Goal: Find specific page/section: Find specific page/section

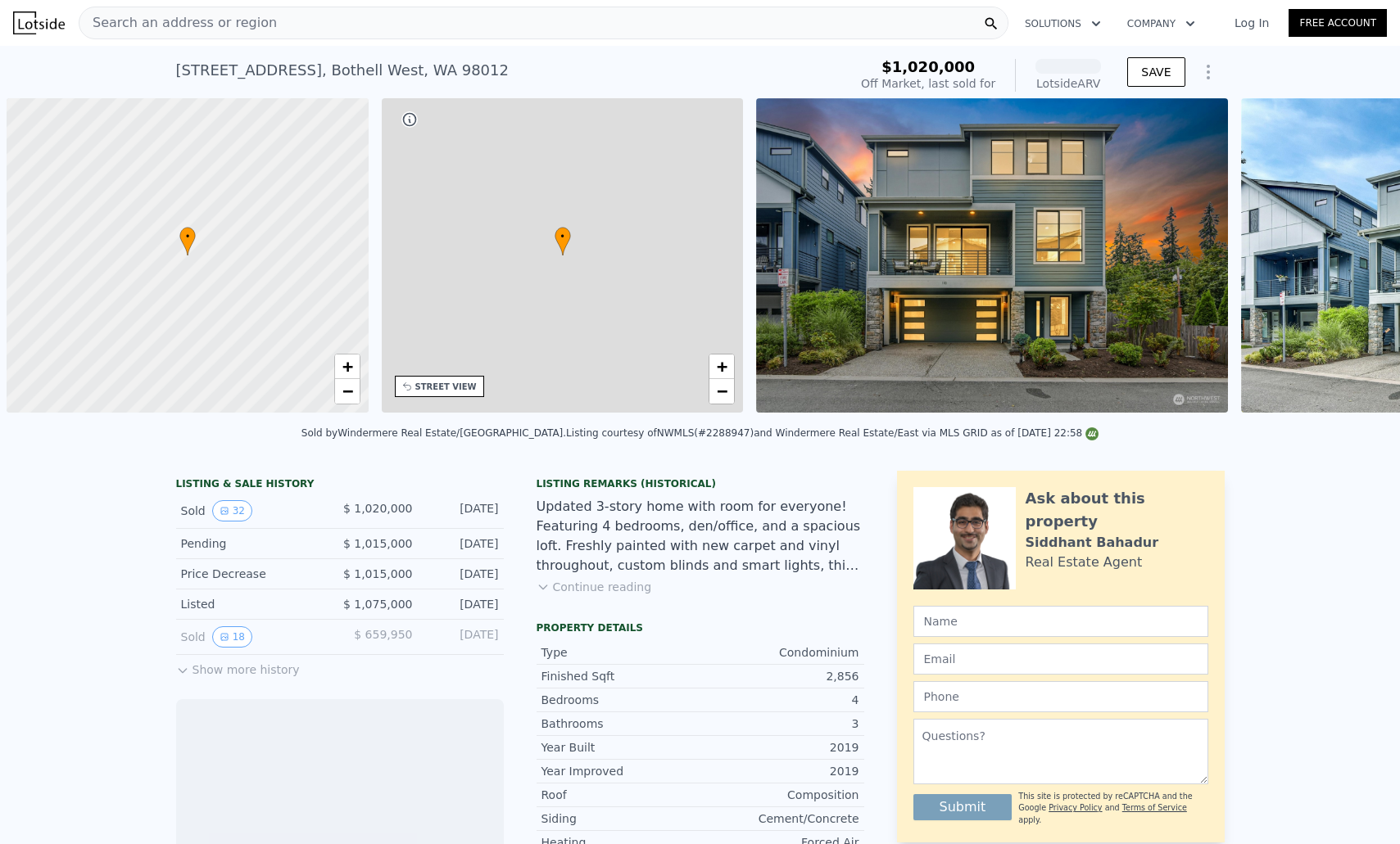
scroll to position [0, 7]
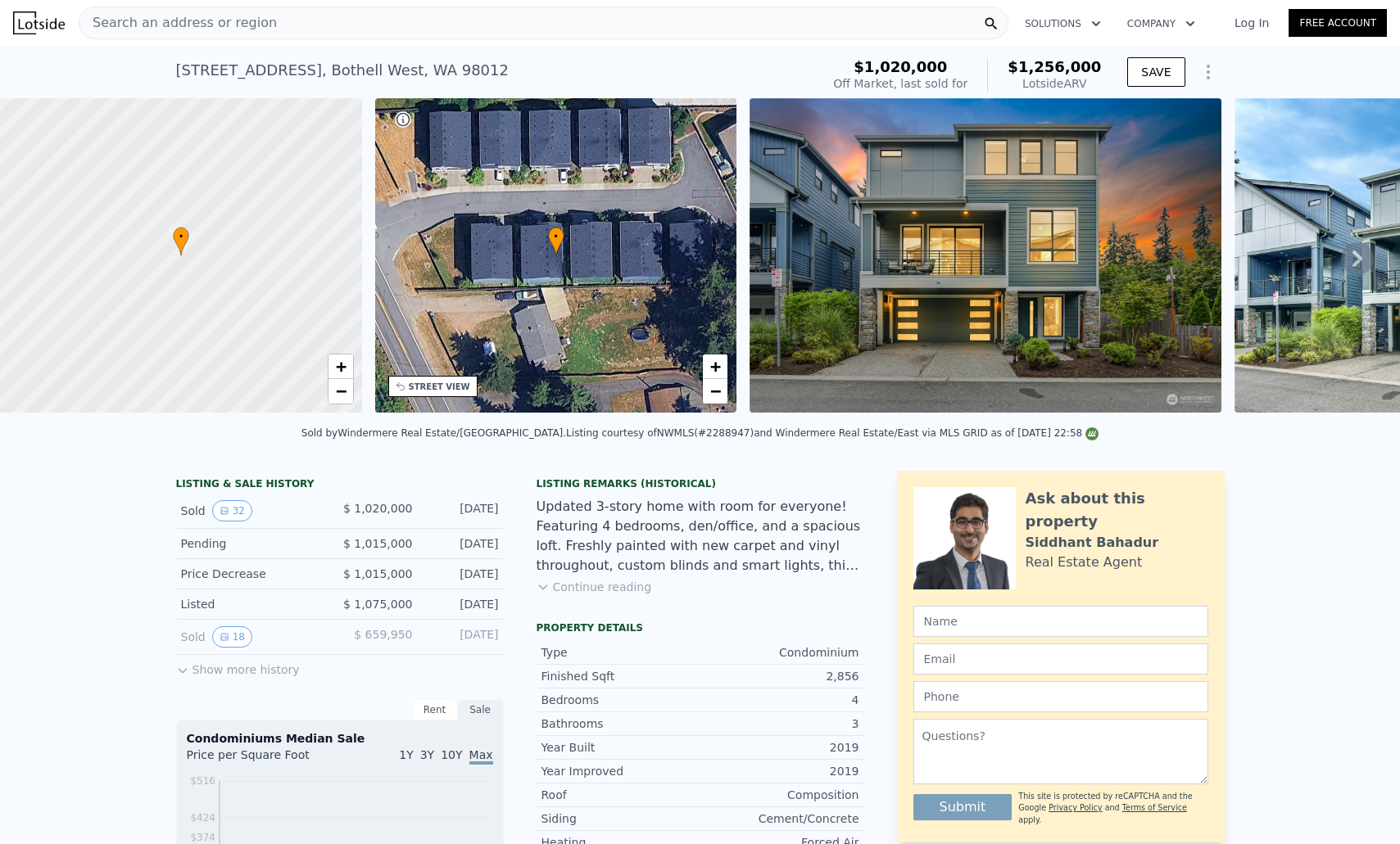
click at [397, 15] on div "Search an address or region" at bounding box center [542, 22] width 929 height 32
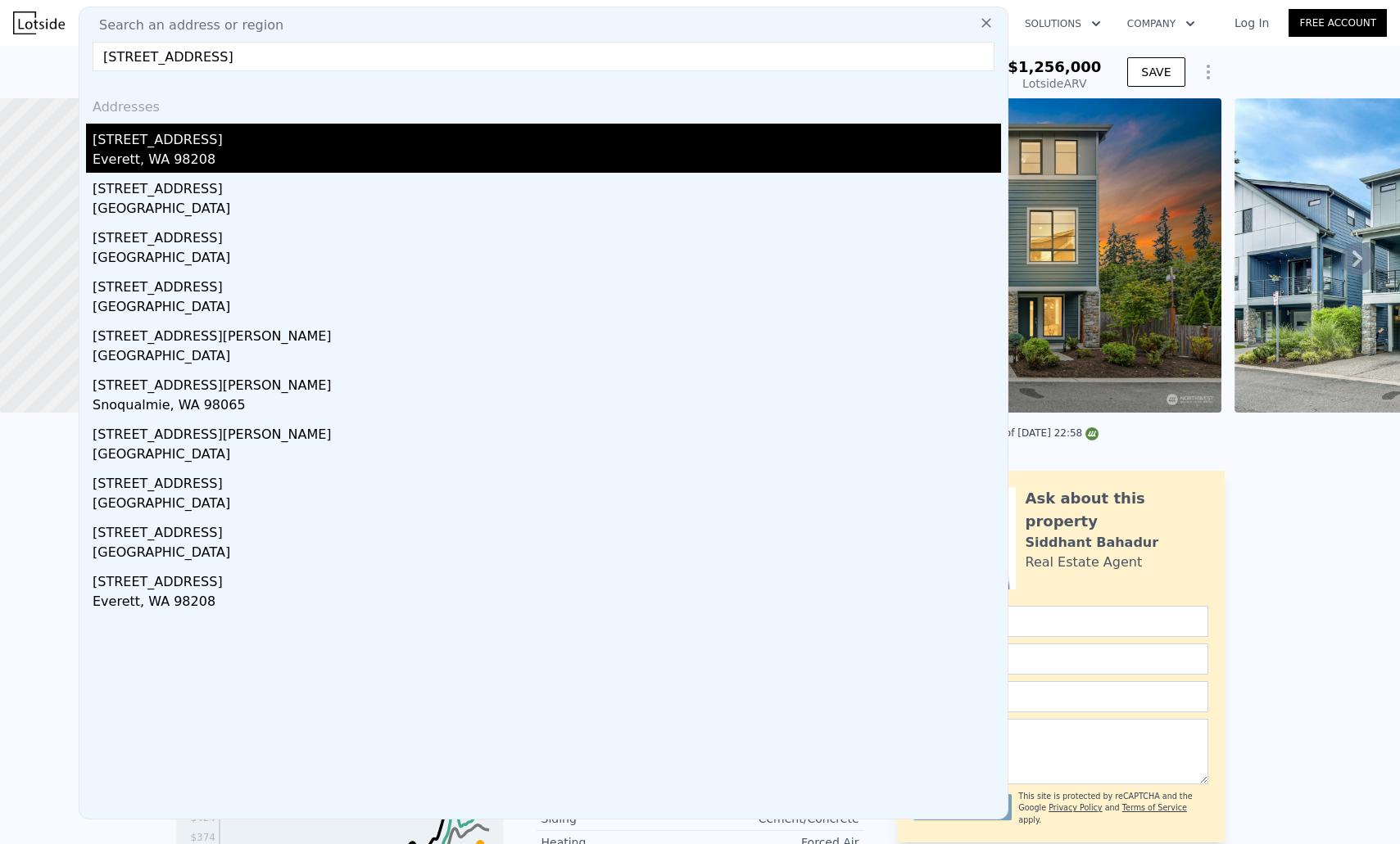
type input "[STREET_ADDRESS]"
click at [150, 159] on div "Everett, WA 98208" at bounding box center [547, 162] width 908 height 23
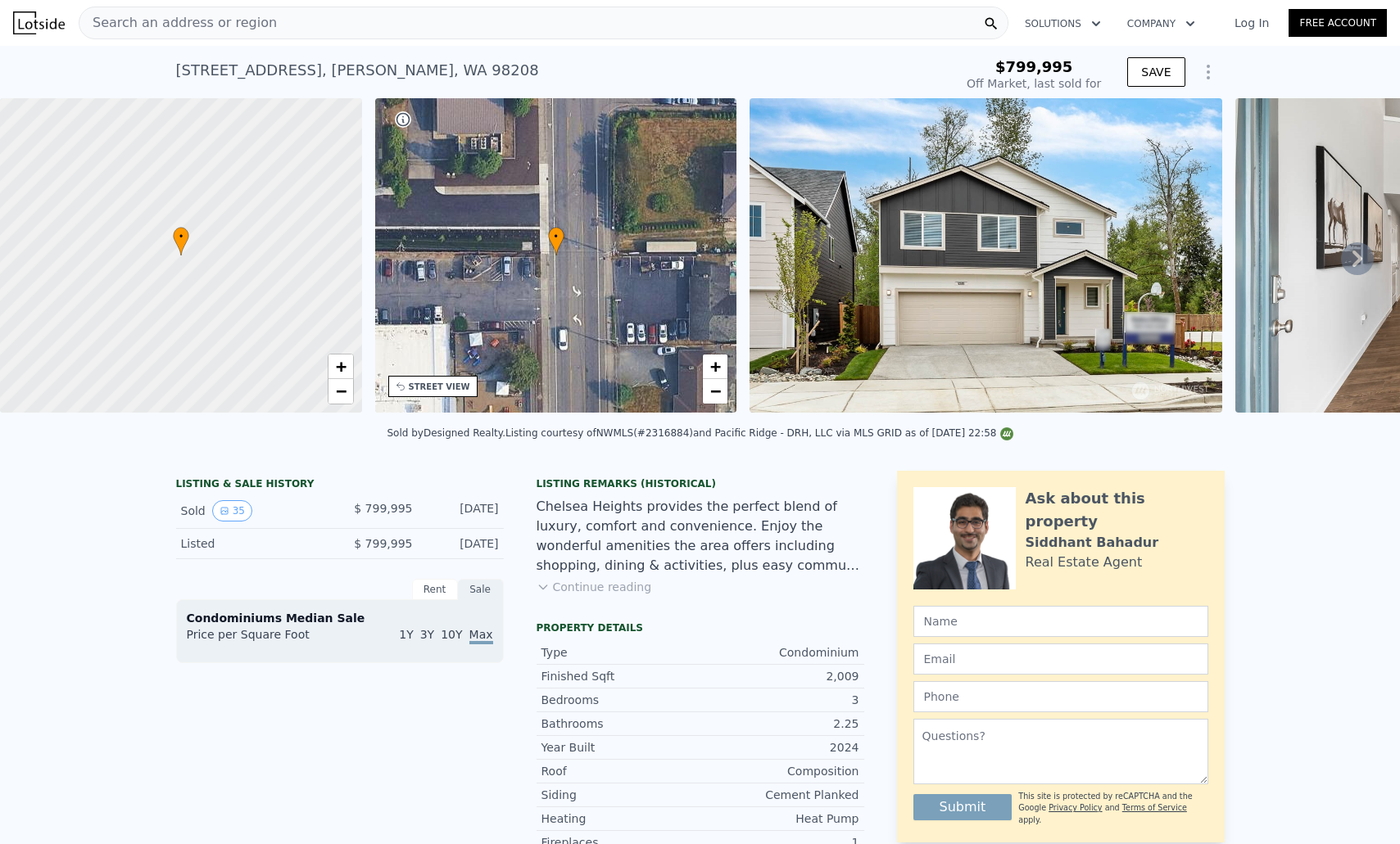
type input "-$ 843,576"
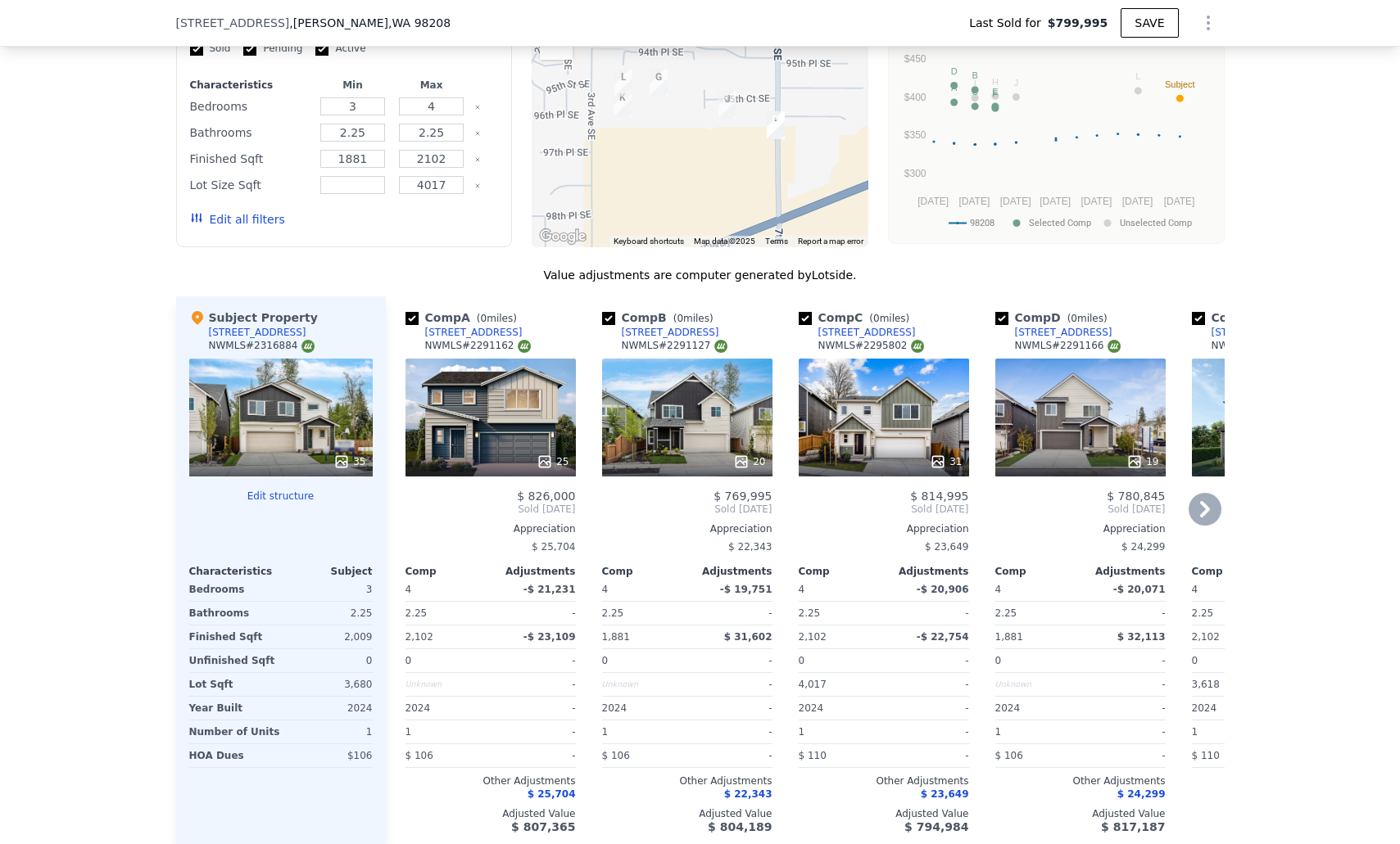
scroll to position [1439, 0]
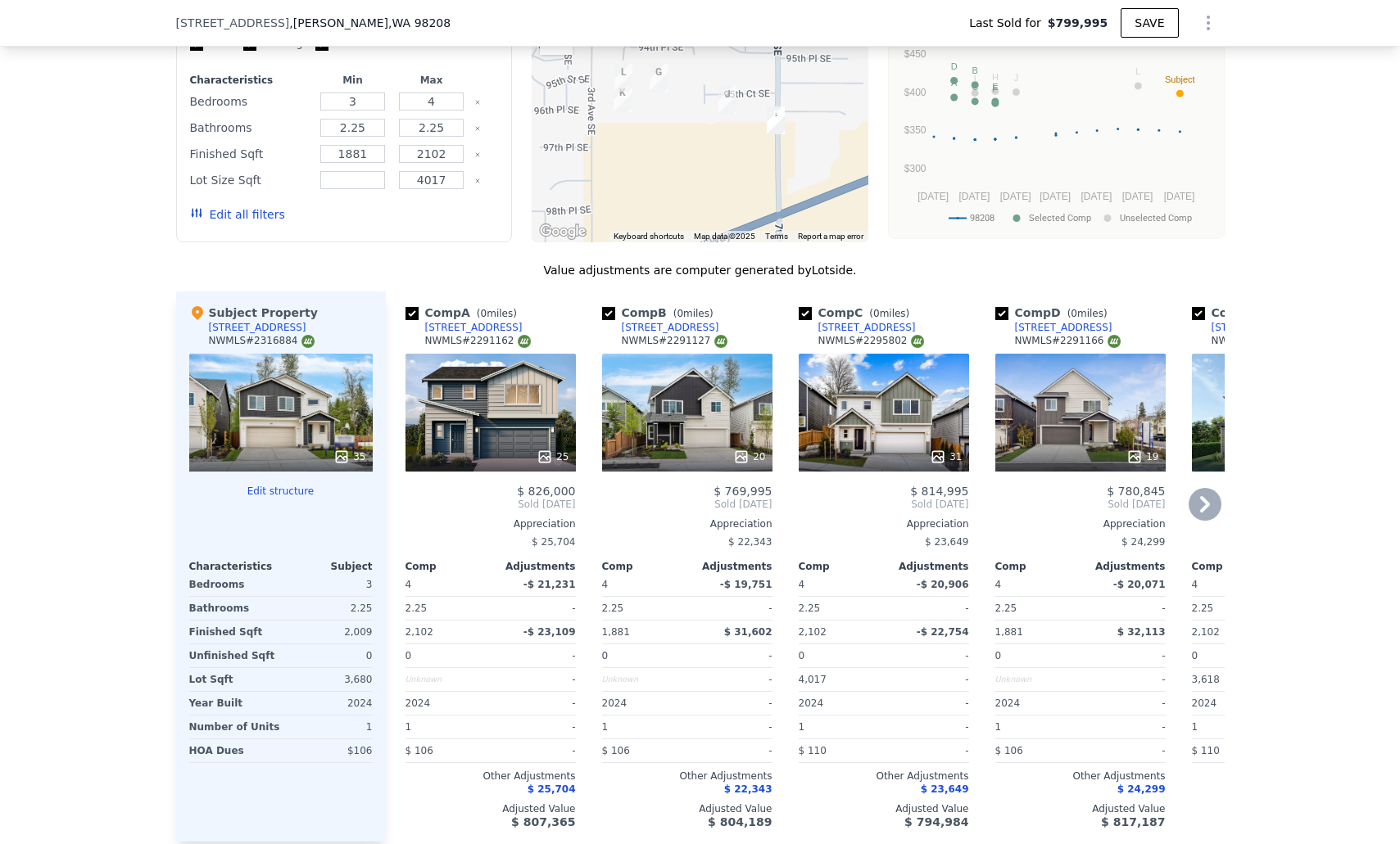
click at [1216, 519] on icon at bounding box center [1204, 504] width 32 height 32
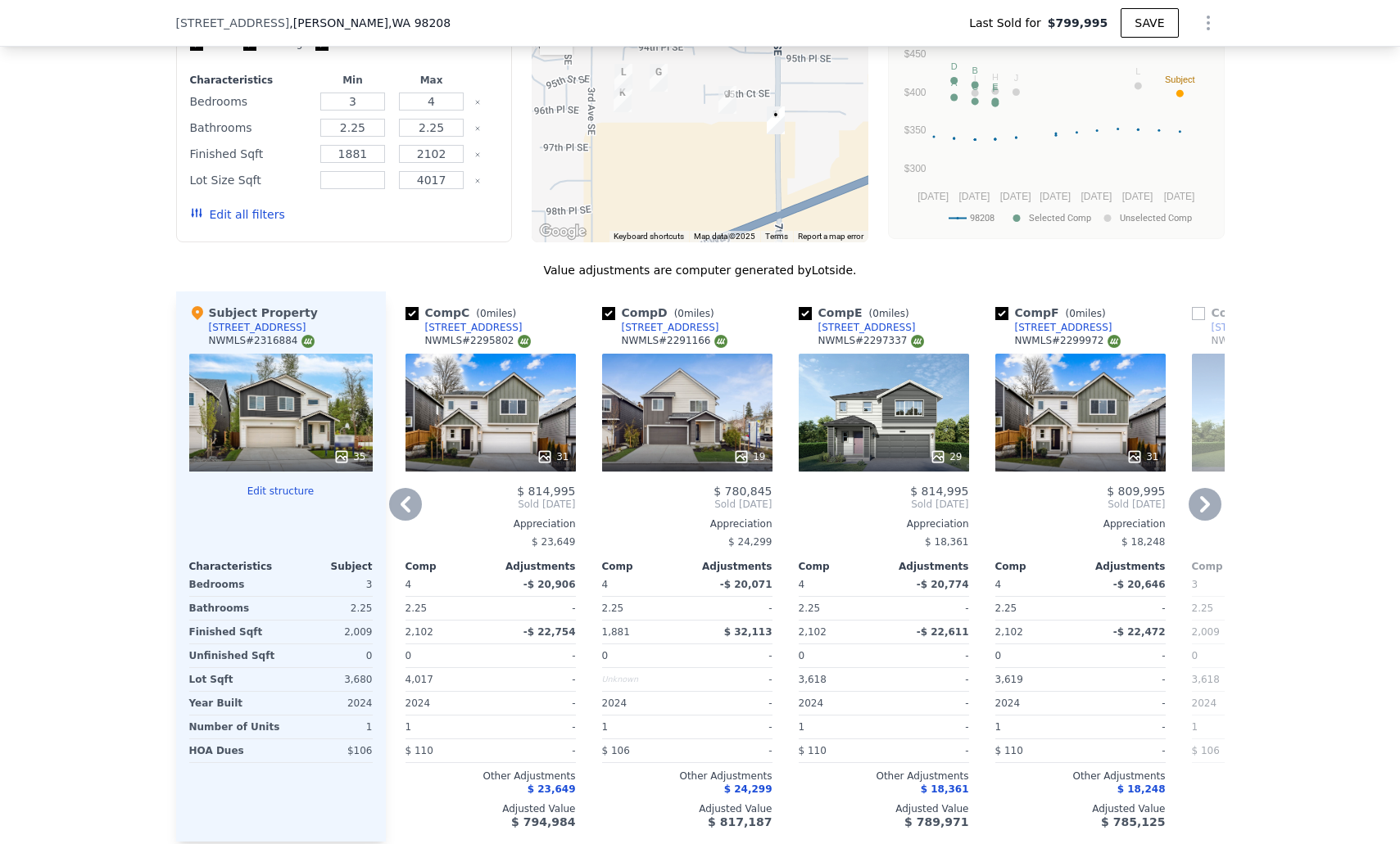
click at [1216, 519] on icon at bounding box center [1204, 504] width 32 height 32
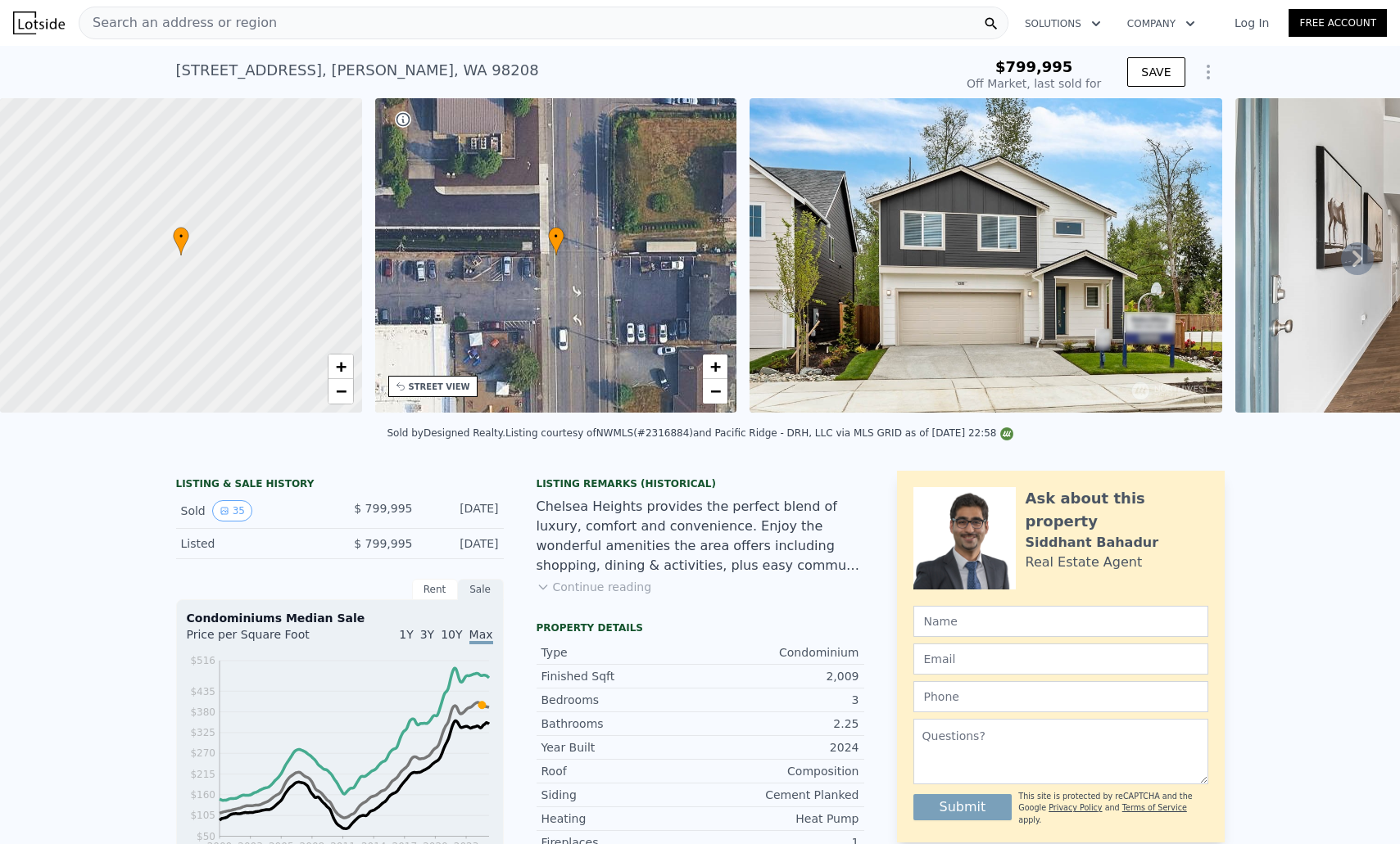
scroll to position [0, 0]
click at [1075, 313] on img at bounding box center [985, 255] width 472 height 314
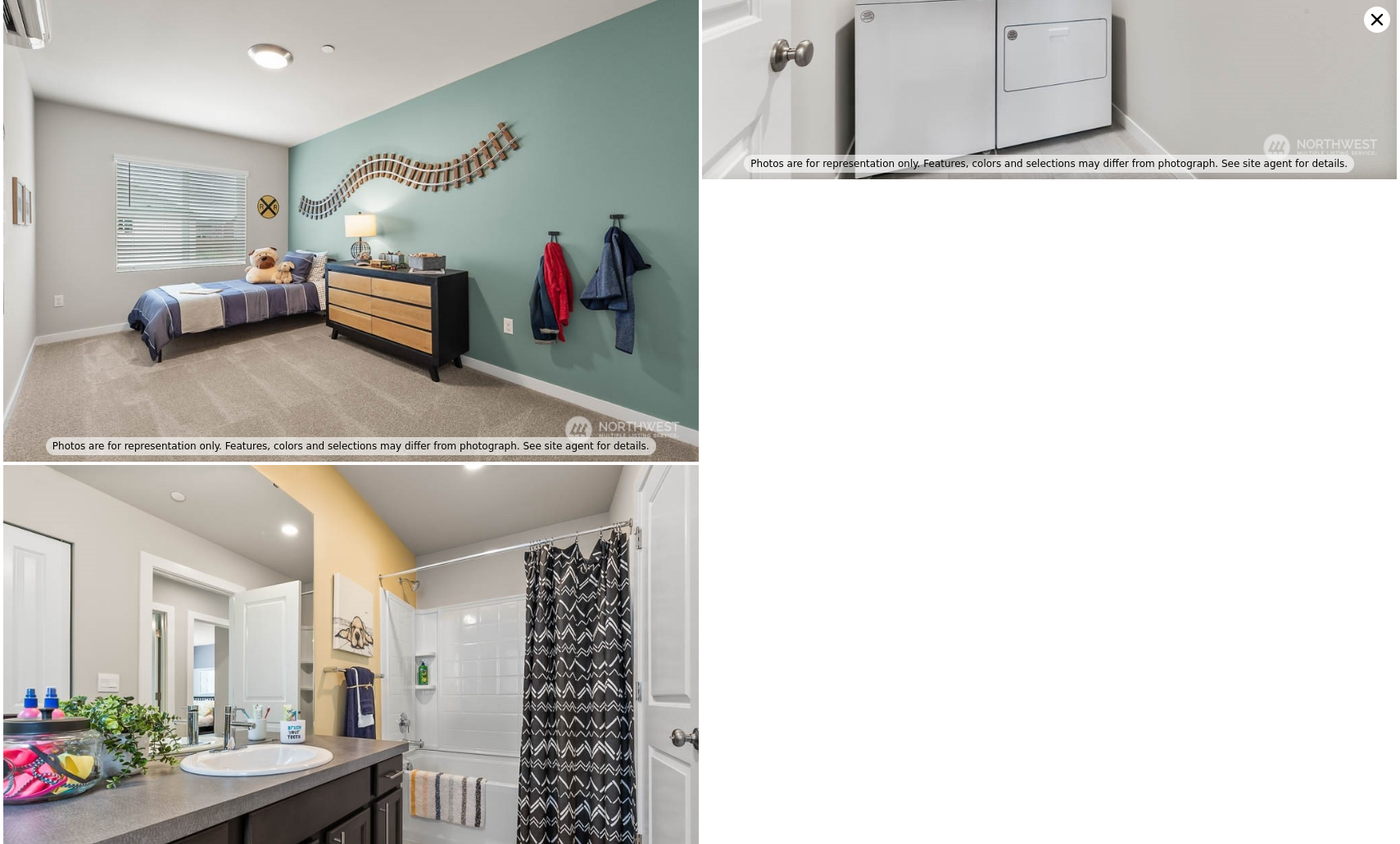
scroll to position [7749, 0]
click at [1371, 17] on icon at bounding box center [1376, 19] width 26 height 26
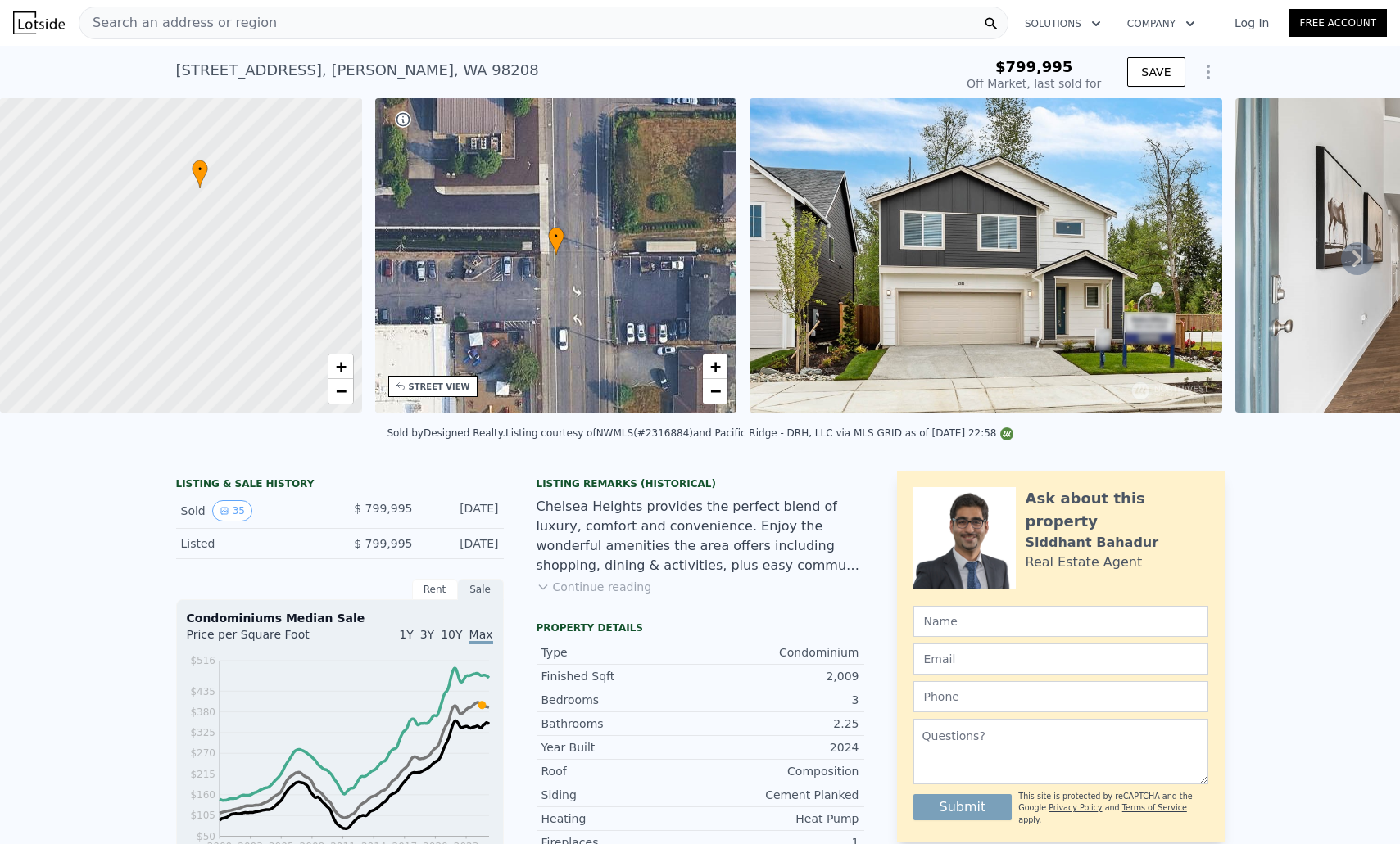
drag, startPoint x: 151, startPoint y: 329, endPoint x: 170, endPoint y: 262, distance: 69.6
click at [170, 262] on div at bounding box center [185, 247] width 434 height 377
click at [346, 388] on link "−" at bounding box center [340, 391] width 24 height 24
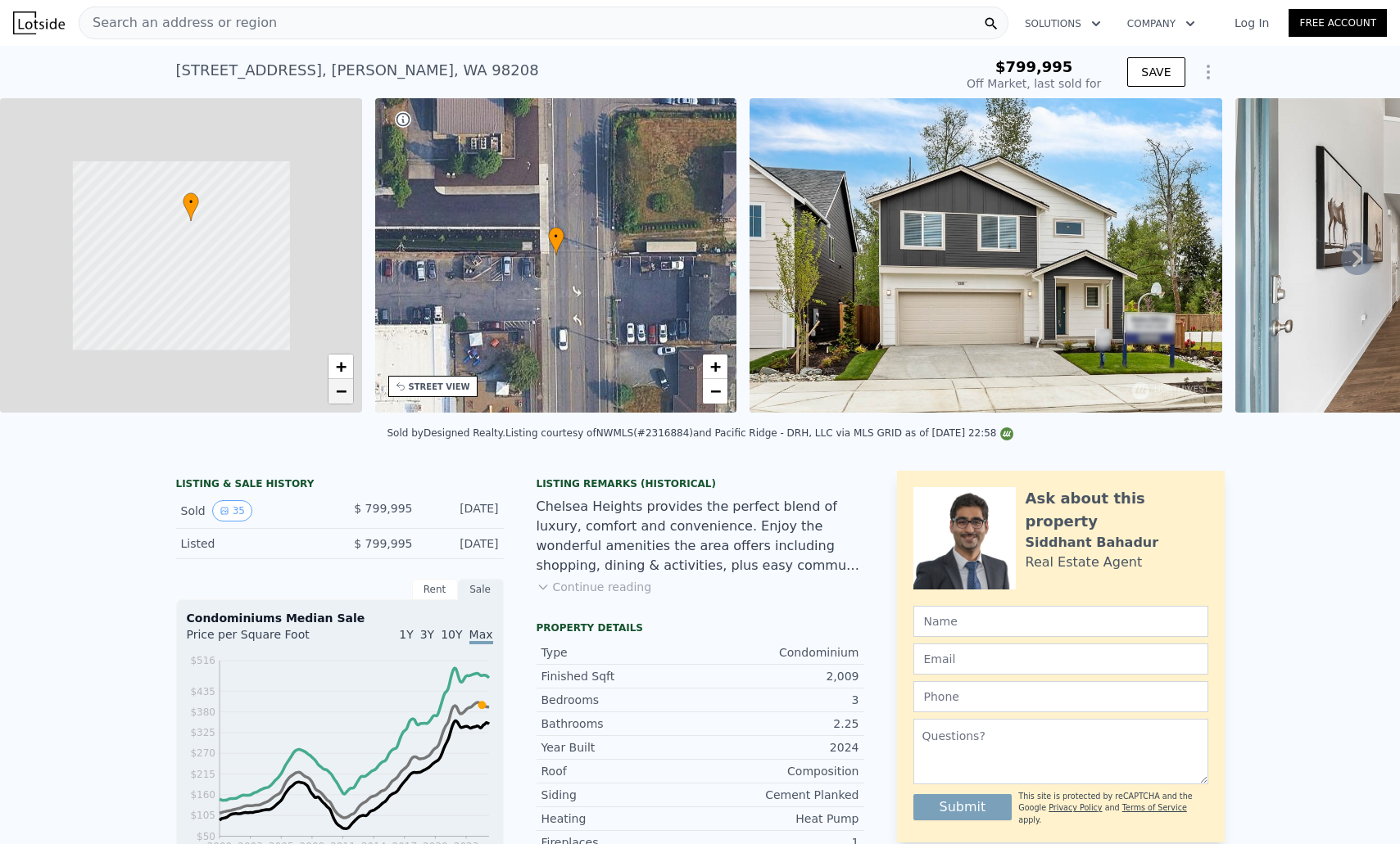
click at [346, 388] on span "−" at bounding box center [340, 391] width 11 height 21
